Goal: Find specific page/section

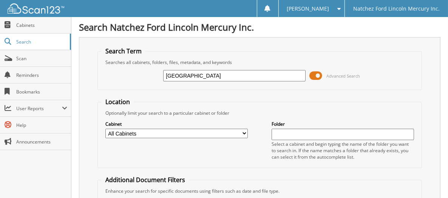
type input "[GEOGRAPHIC_DATA]"
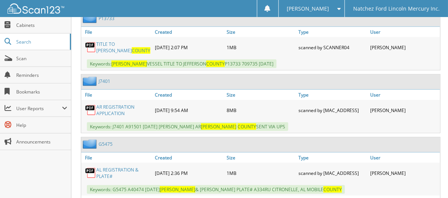
scroll to position [454, 0]
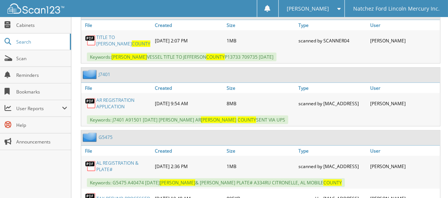
click at [100, 95] on div "AR REGISTRATION APPLICATION" at bounding box center [117, 103] width 72 height 17
click at [103, 97] on link "AR REGISTRATION APPLICATION" at bounding box center [123, 103] width 55 height 13
click at [24, 26] on span "Cabinets" at bounding box center [41, 25] width 51 height 6
